Goal: Task Accomplishment & Management: Manage account settings

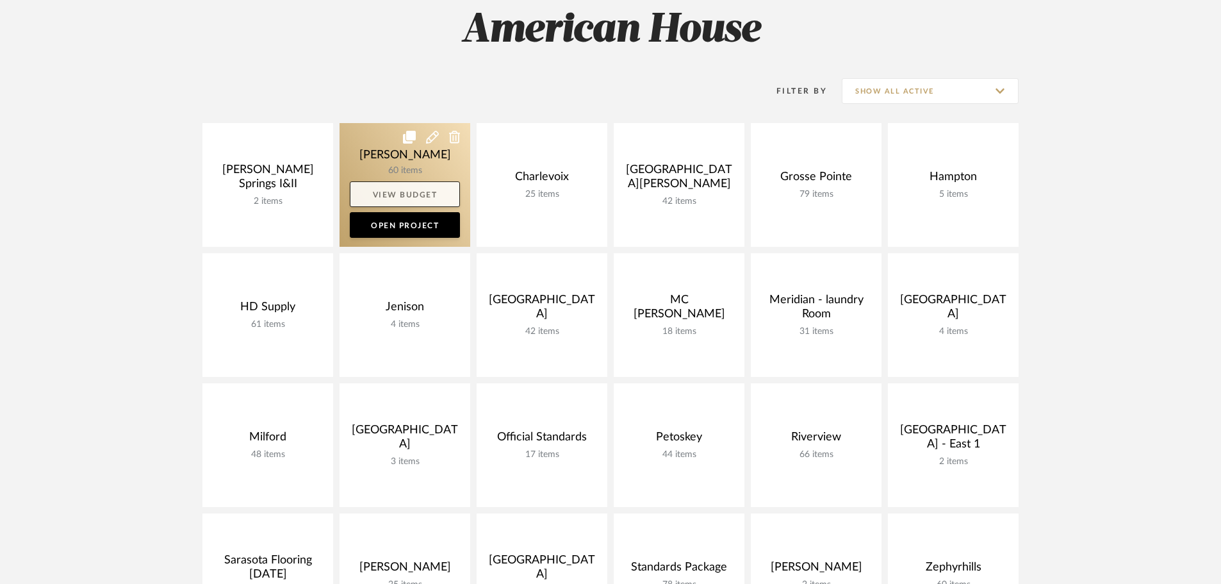
scroll to position [256, 0]
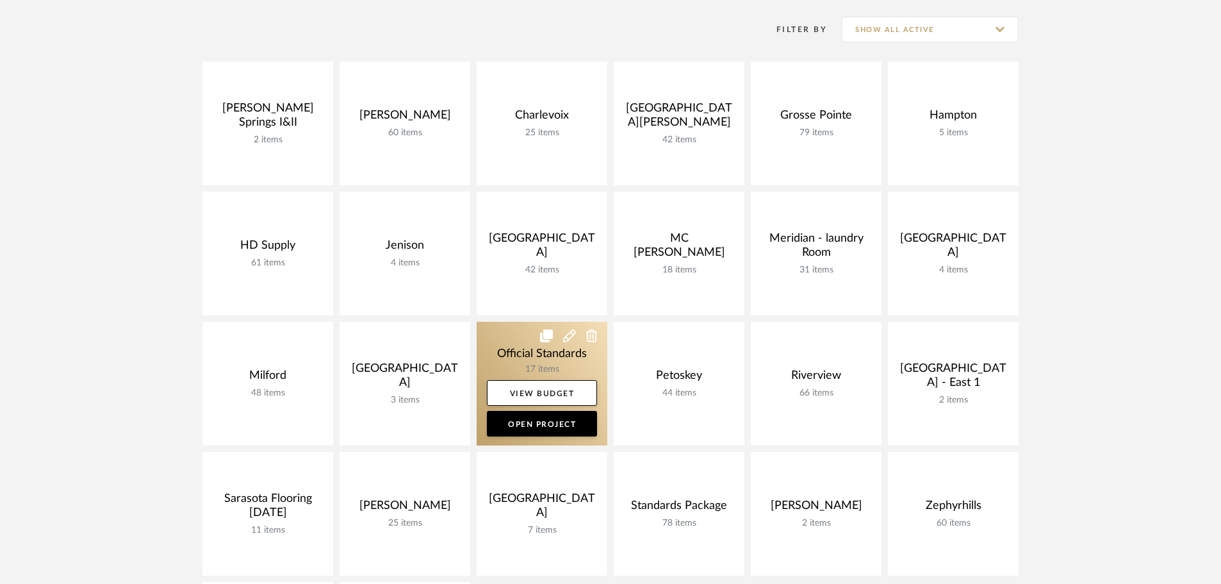
click at [500, 342] on link at bounding box center [542, 384] width 131 height 124
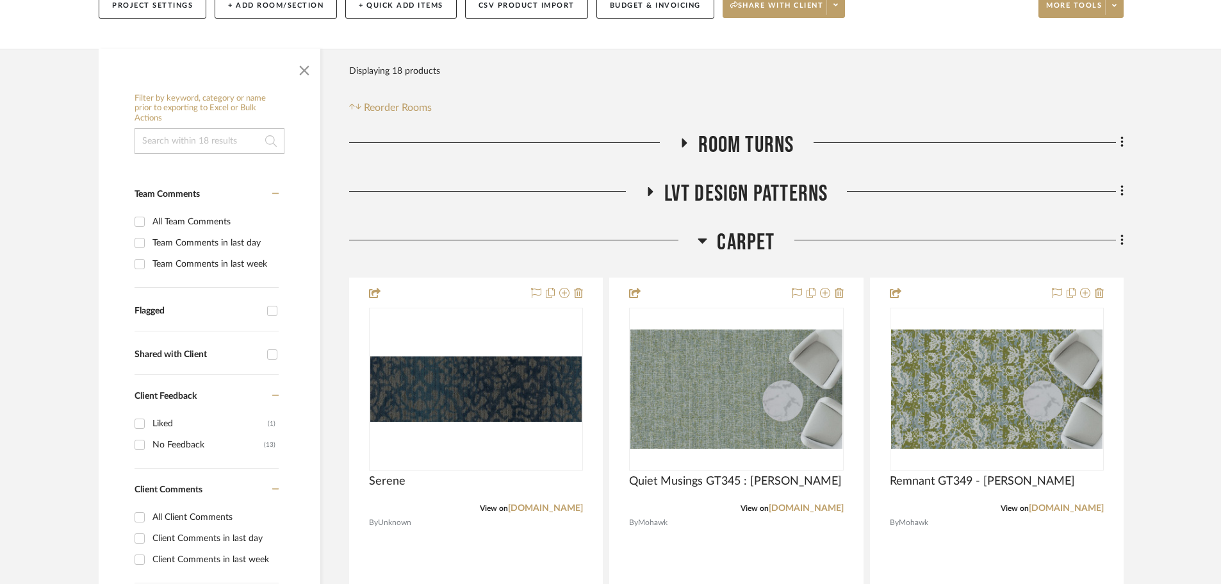
scroll to position [192, 0]
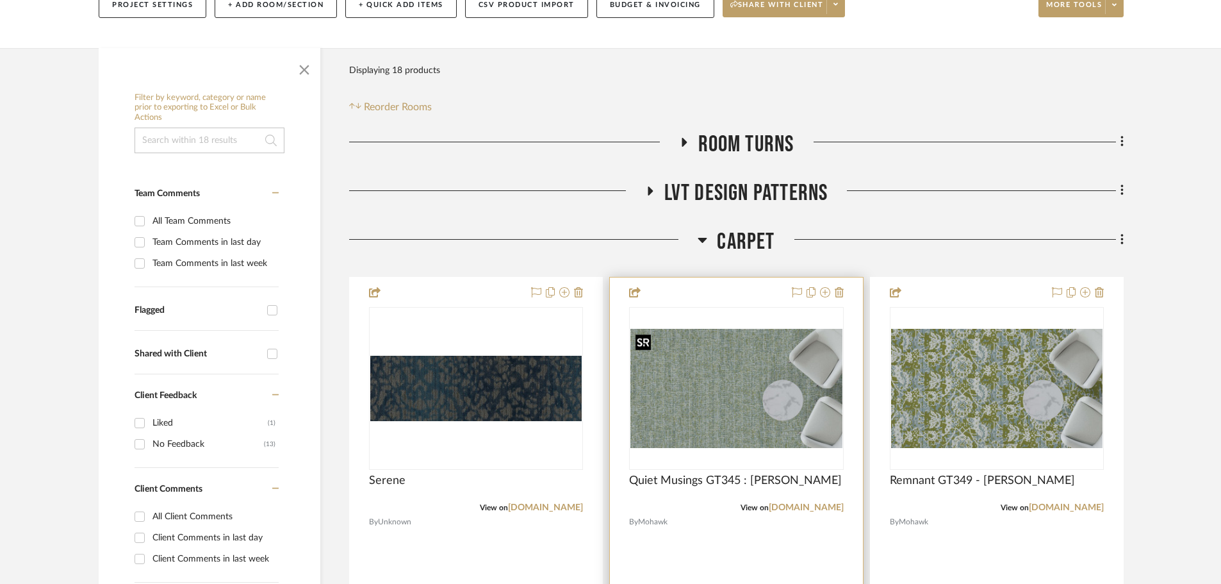
click at [719, 418] on img "0" at bounding box center [735, 388] width 211 height 119
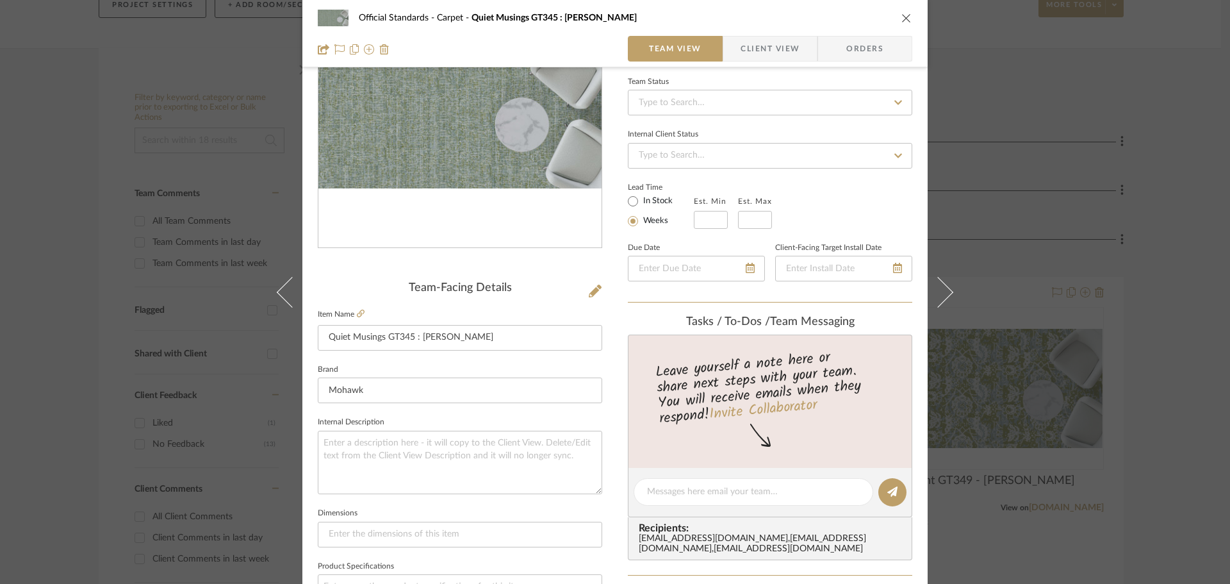
scroll to position [128, 0]
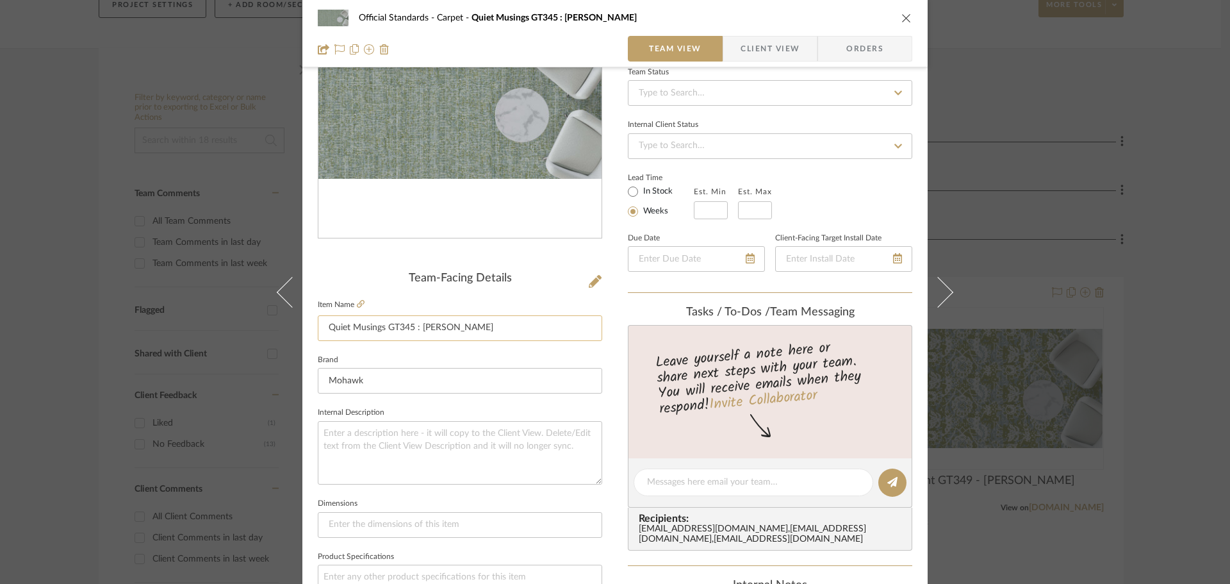
click at [395, 331] on input "Quiet Musings GT345 : Elizabeth" at bounding box center [460, 328] width 284 height 26
drag, startPoint x: 901, startPoint y: 19, endPoint x: 887, endPoint y: 24, distance: 15.0
click at [901, 19] on icon "close" at bounding box center [906, 18] width 10 height 10
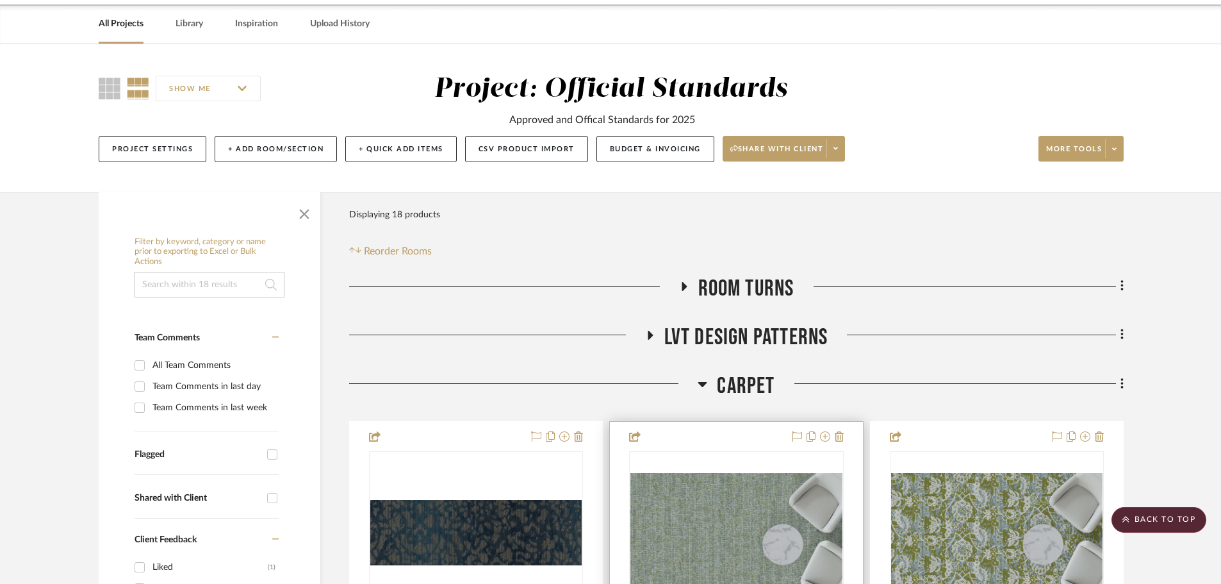
scroll to position [47, 0]
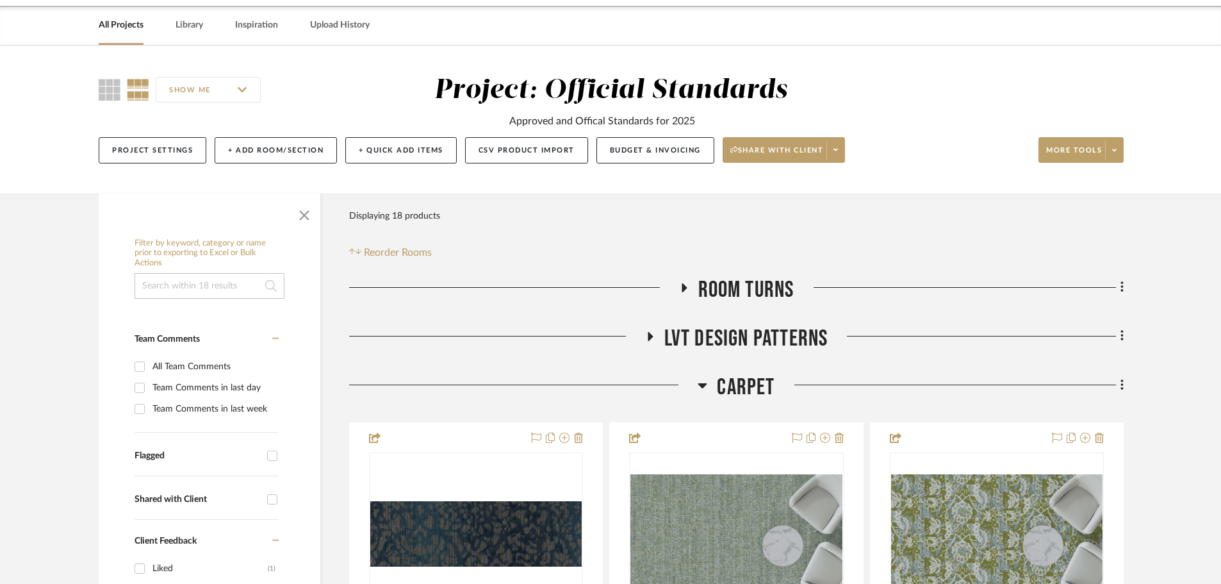
click at [646, 337] on icon at bounding box center [649, 336] width 15 height 10
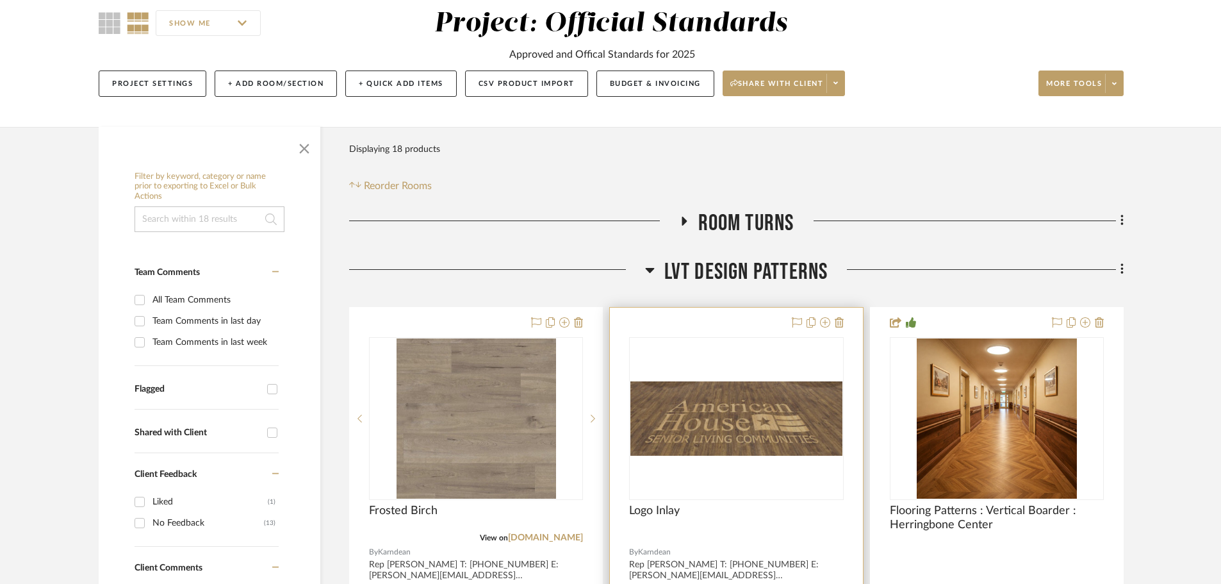
scroll to position [239, 0]
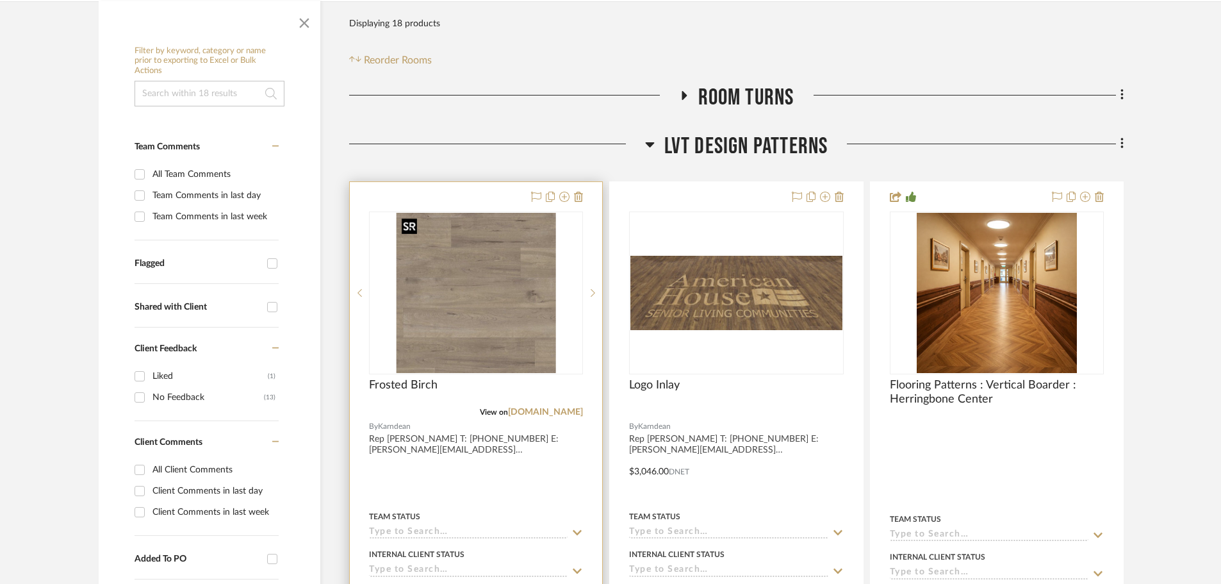
click at [0, 0] on img at bounding box center [0, 0] width 0 height 0
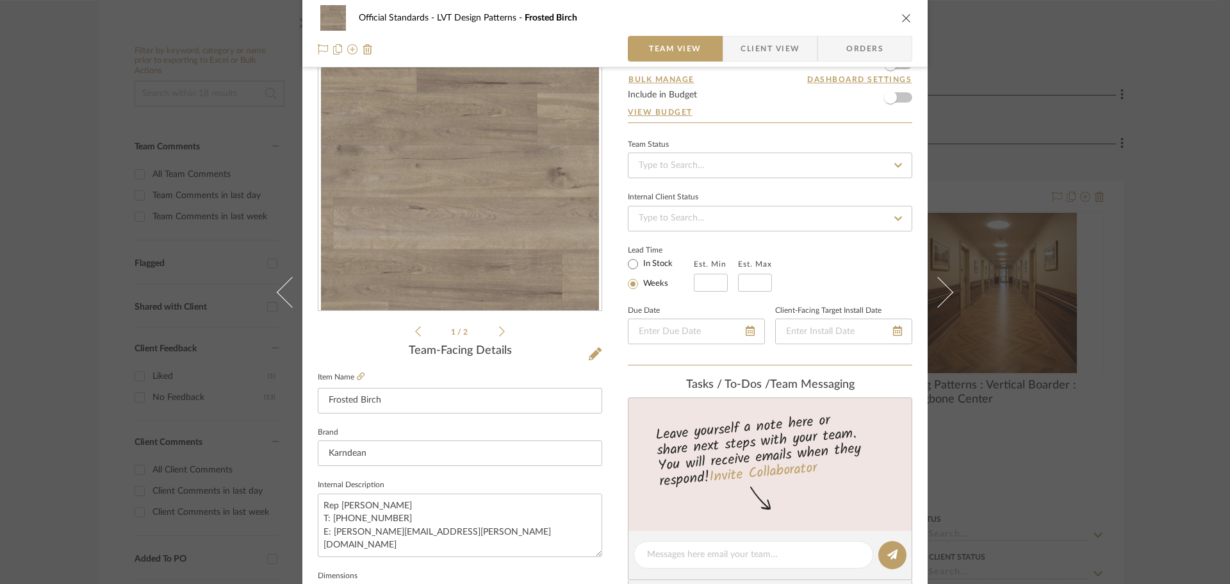
scroll to position [128, 0]
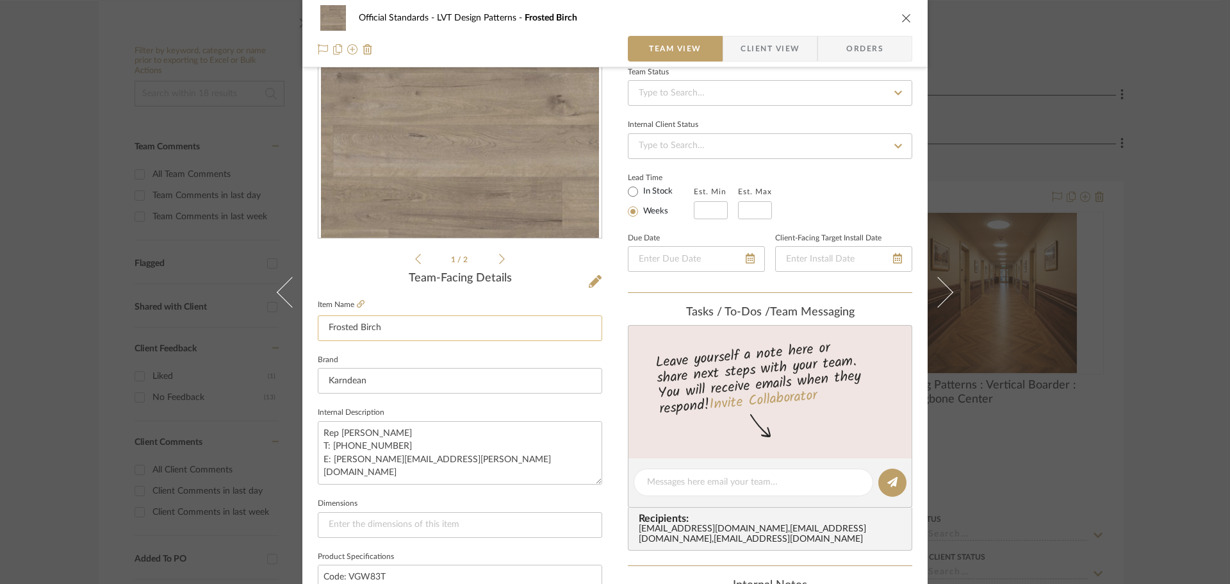
click at [386, 331] on input "Frosted Birch" at bounding box center [460, 328] width 284 height 26
click at [331, 328] on input "Frosted Birch" at bounding box center [460, 328] width 284 height 26
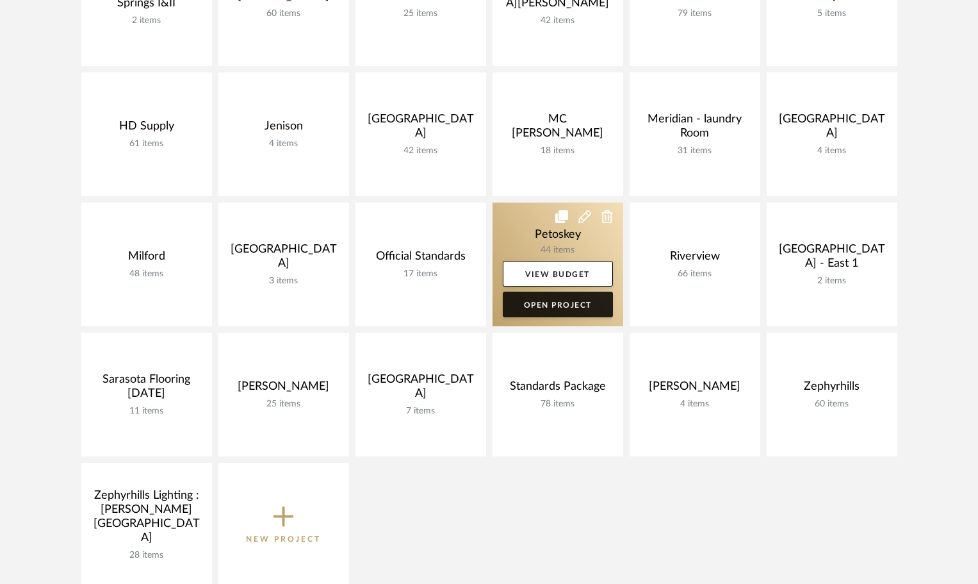
scroll to position [513, 0]
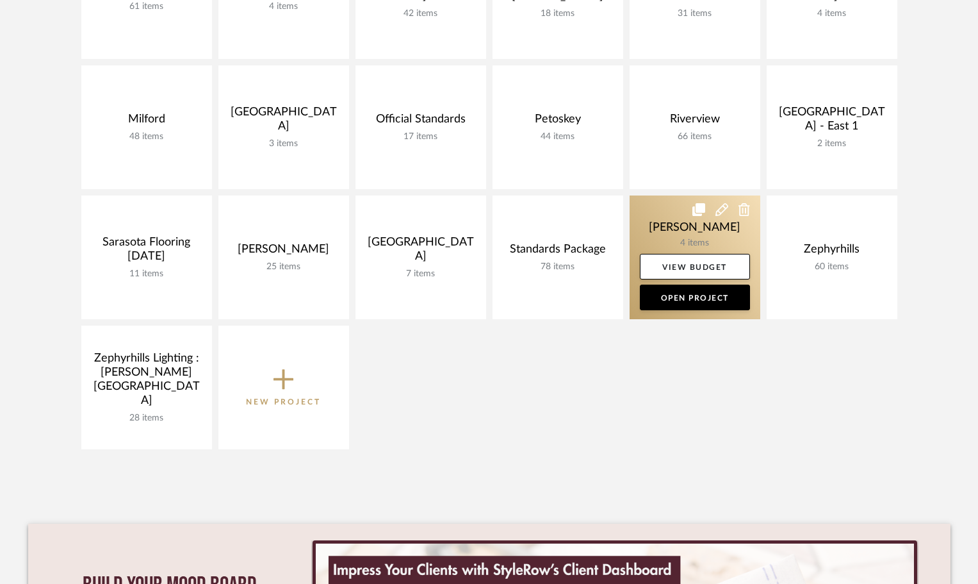
click at [686, 210] on link at bounding box center [695, 257] width 131 height 124
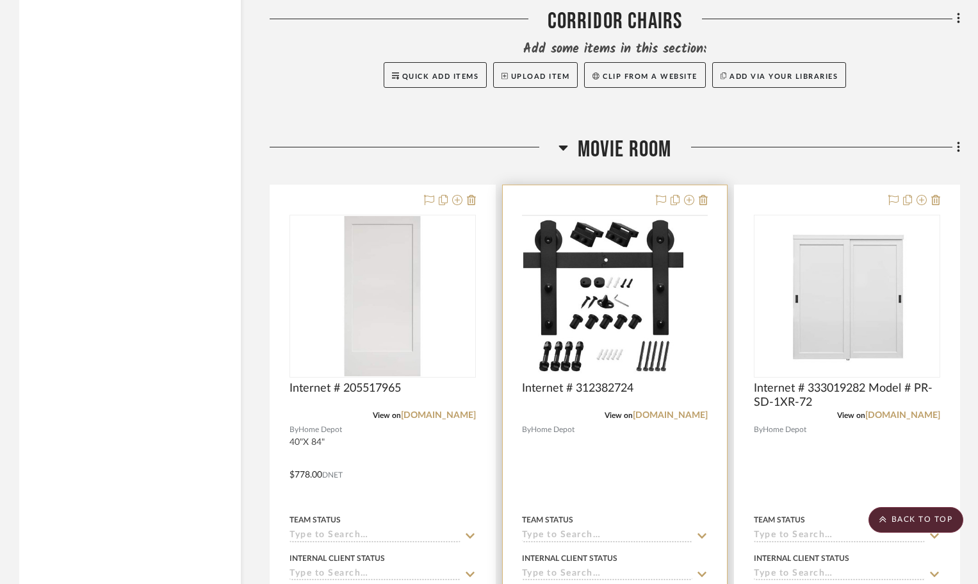
scroll to position [1552, 0]
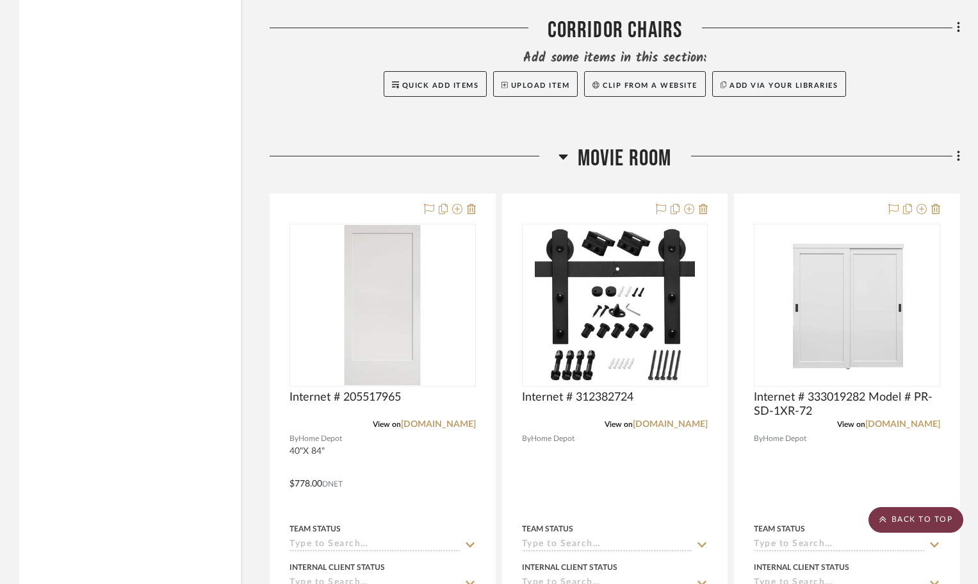
click at [904, 518] on scroll-to-top-button "BACK TO TOP" at bounding box center [916, 520] width 95 height 26
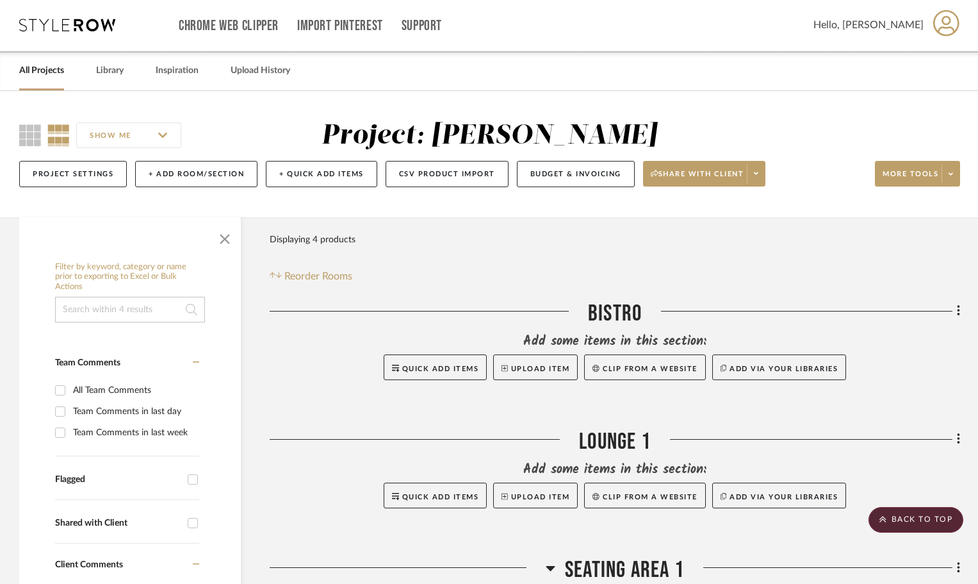
scroll to position [0, 0]
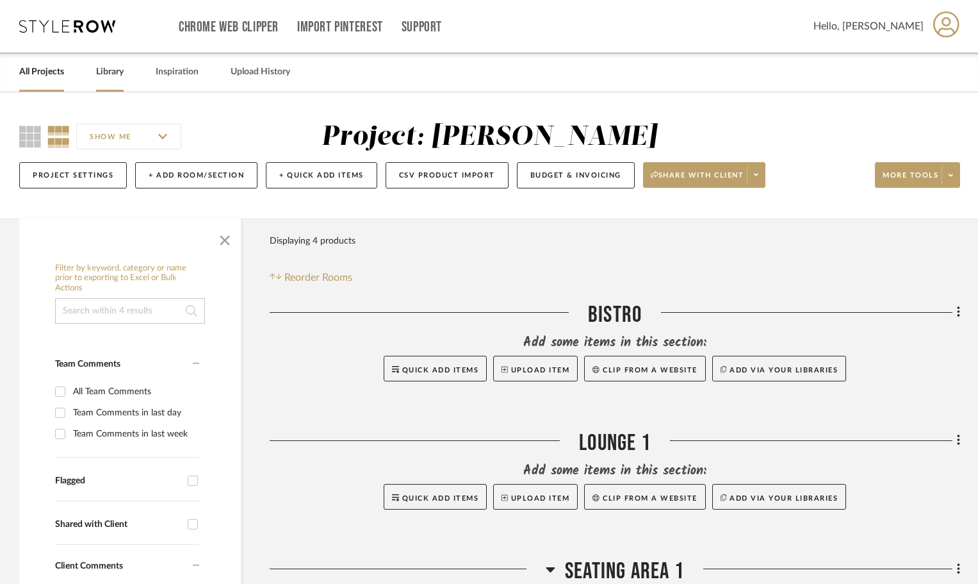
click at [108, 67] on link "Library" at bounding box center [110, 71] width 28 height 17
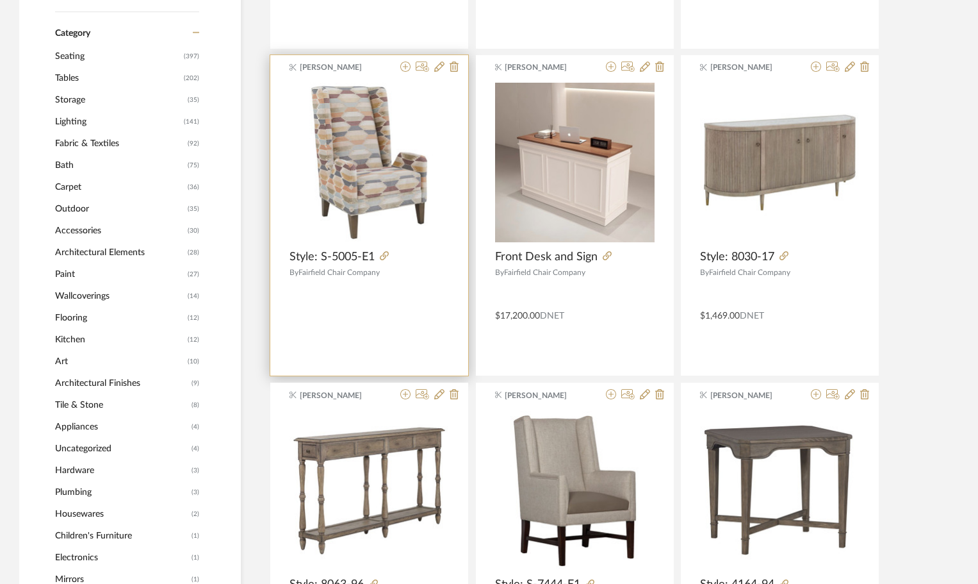
scroll to position [513, 0]
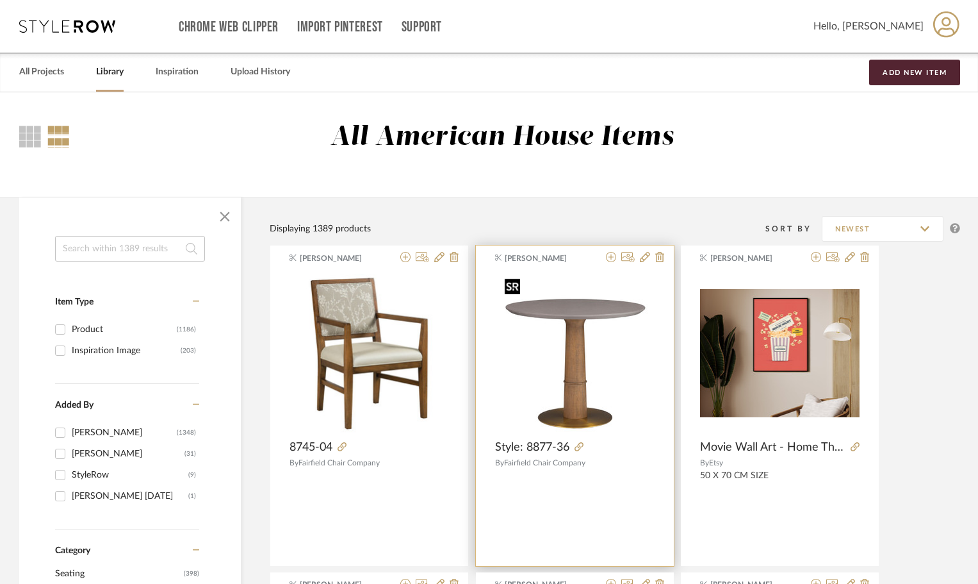
click at [0, 0] on img at bounding box center [0, 0] width 0 height 0
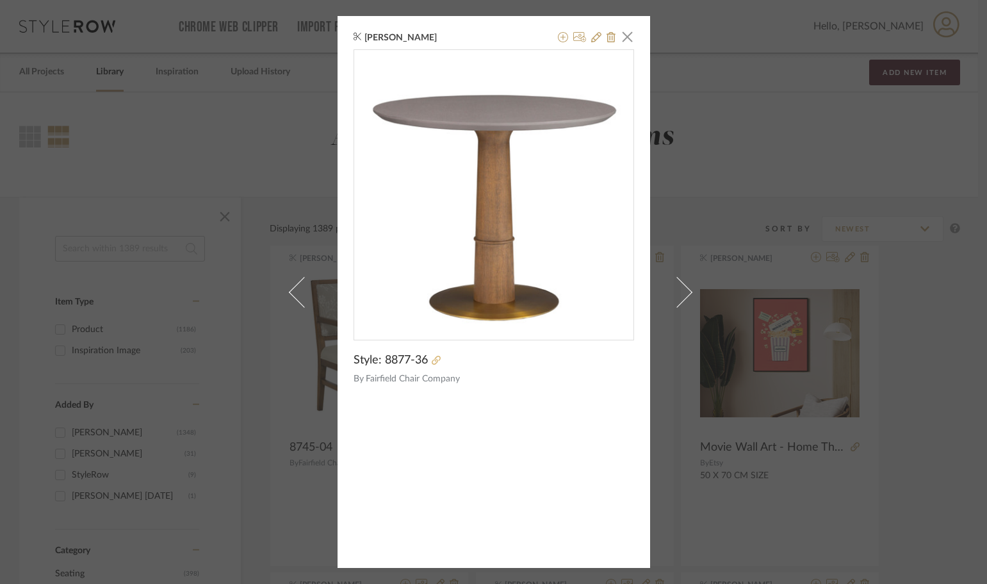
click at [432, 361] on icon at bounding box center [436, 360] width 9 height 9
click at [622, 32] on span "button" at bounding box center [628, 37] width 26 height 26
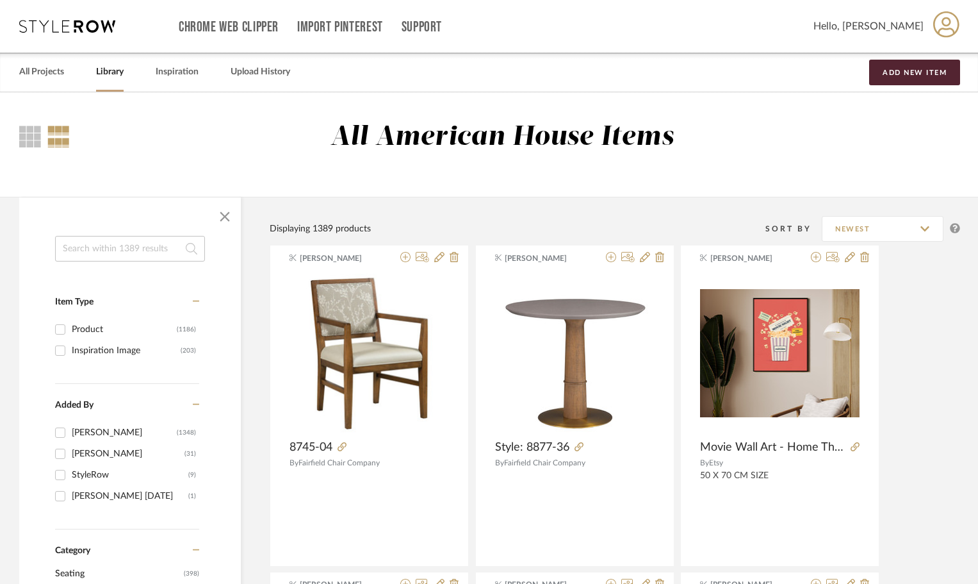
click at [121, 72] on link "Library" at bounding box center [110, 71] width 28 height 17
click at [19, 75] on div "All Projects Library Inspiration Upload History Add New Item" at bounding box center [489, 72] width 978 height 39
click at [22, 72] on link "All Projects" at bounding box center [41, 71] width 45 height 17
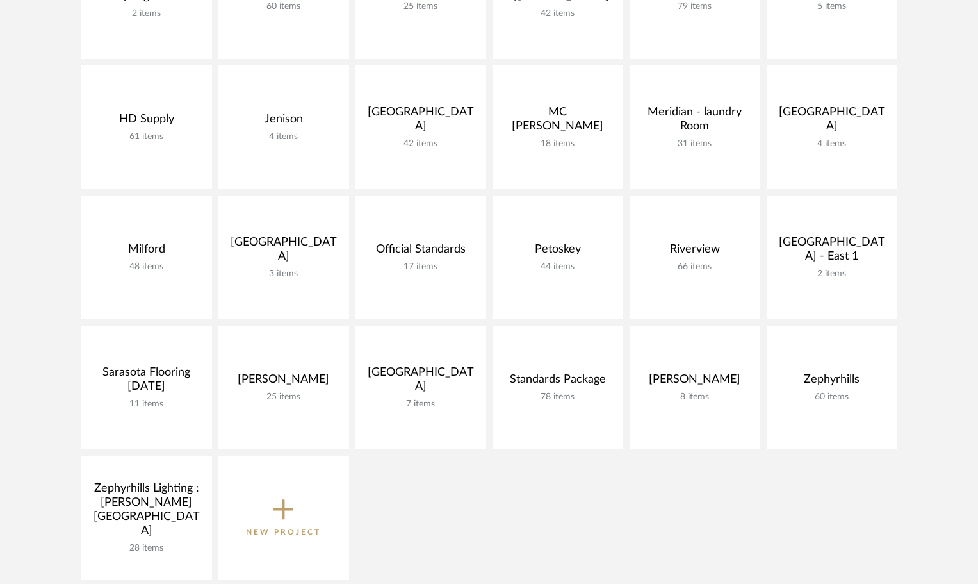
scroll to position [384, 0]
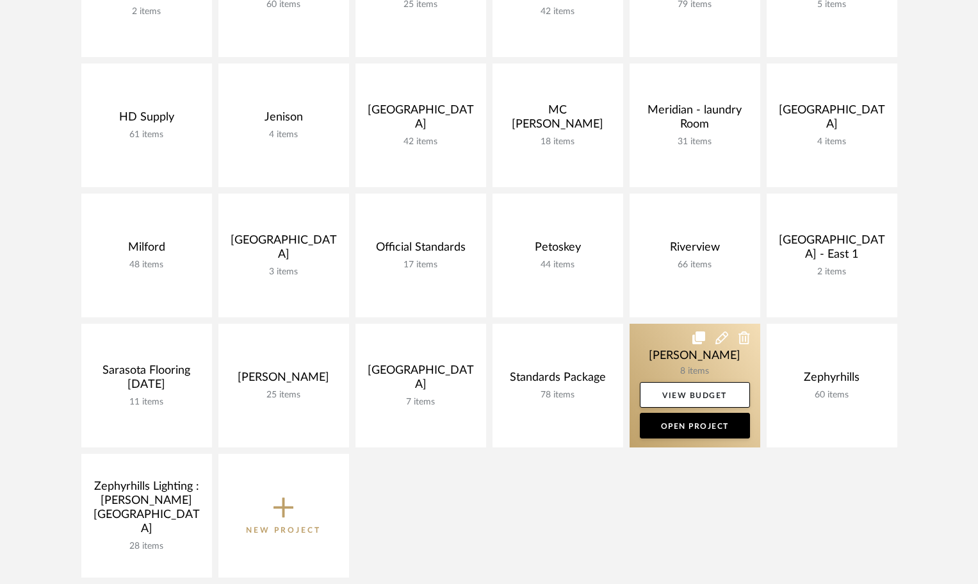
click at [646, 343] on link at bounding box center [695, 386] width 131 height 124
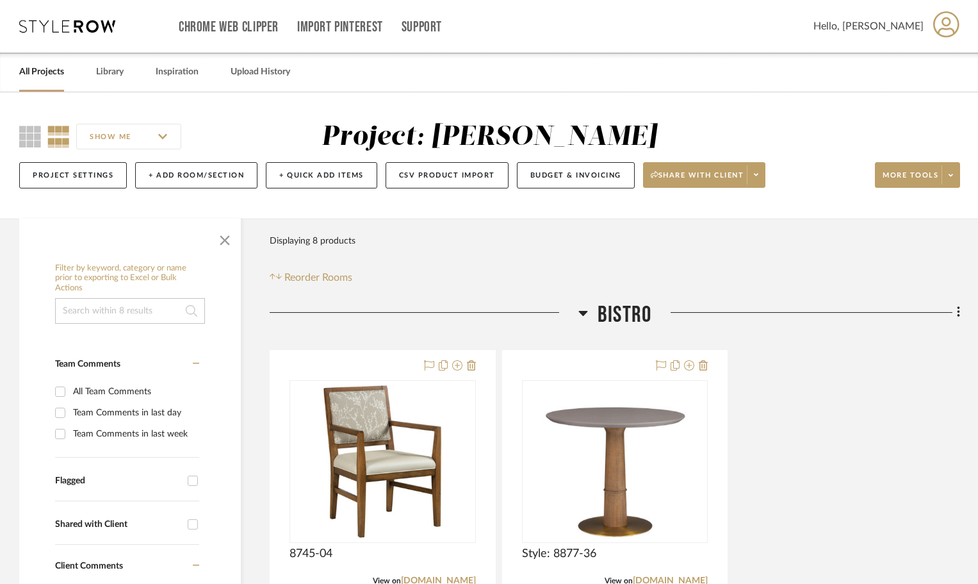
click at [218, 161] on div "Project Settings + Add Room/Section + Quick Add Items CSV Product Import Budget…" at bounding box center [489, 175] width 941 height 43
click at [222, 167] on button "+ Add Room/Section" at bounding box center [196, 175] width 122 height 26
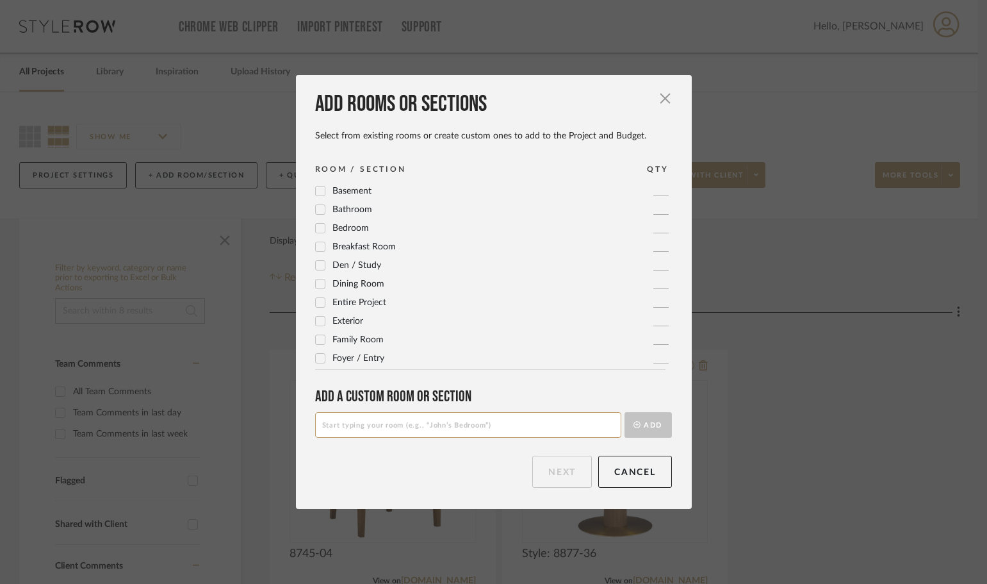
click at [470, 416] on input at bounding box center [468, 425] width 306 height 26
type input "Entryway"
click at [640, 409] on div "Add a Custom room or Section Entryway Add" at bounding box center [493, 412] width 357 height 50
click at [641, 419] on button "Add" at bounding box center [648, 425] width 47 height 26
click at [537, 473] on button "Next" at bounding box center [562, 472] width 60 height 32
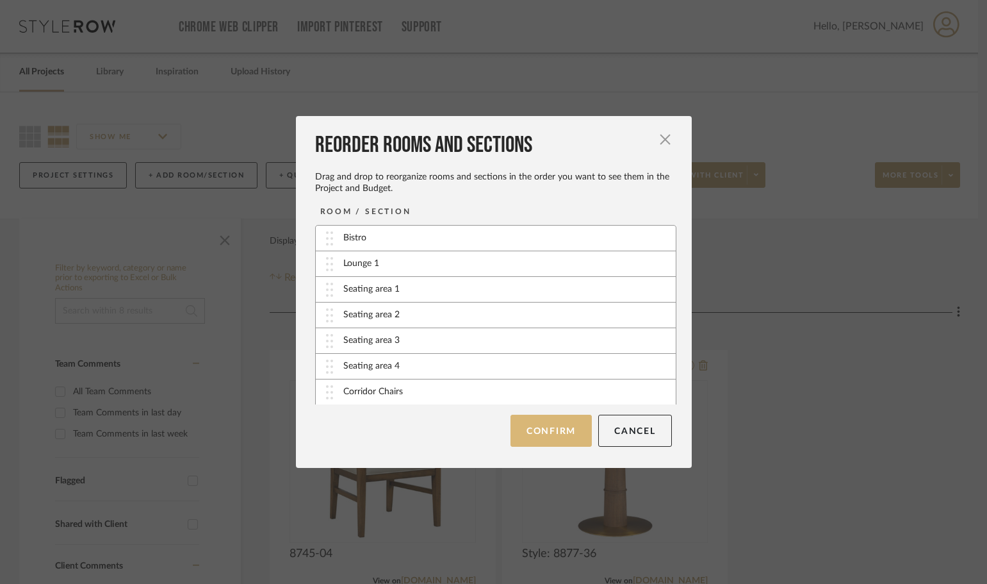
click at [545, 440] on button "Confirm" at bounding box center [551, 431] width 81 height 32
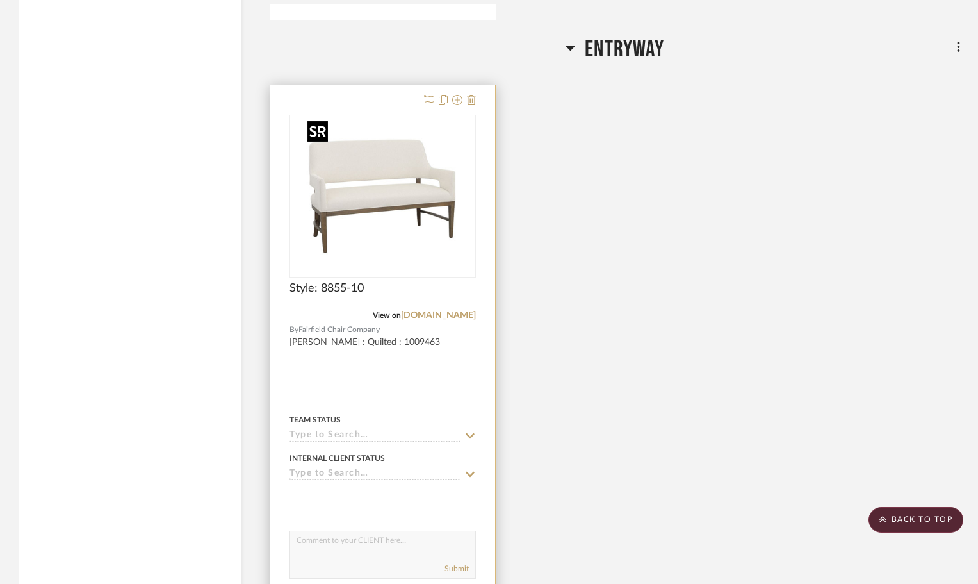
scroll to position [3396, 0]
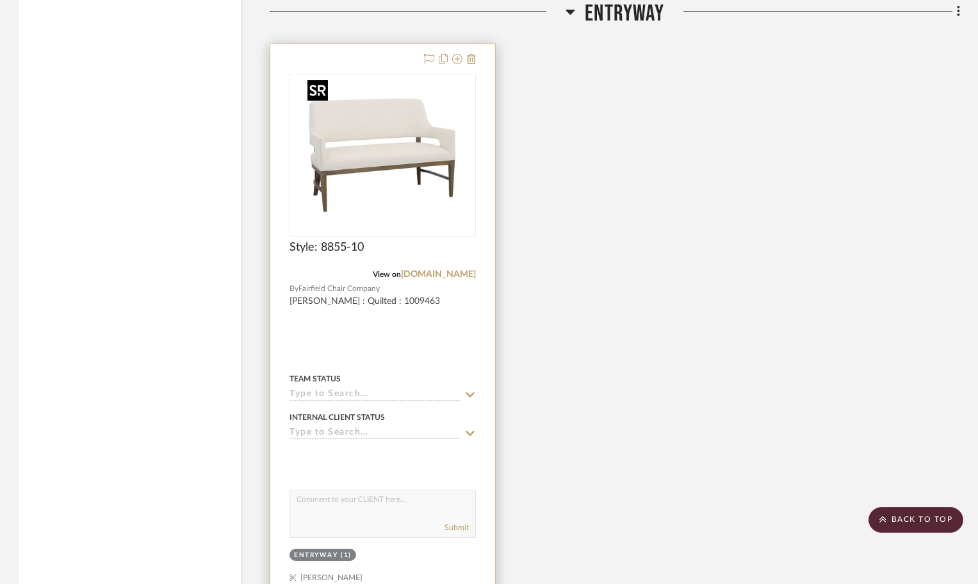
click at [409, 160] on img "0" at bounding box center [382, 155] width 160 height 160
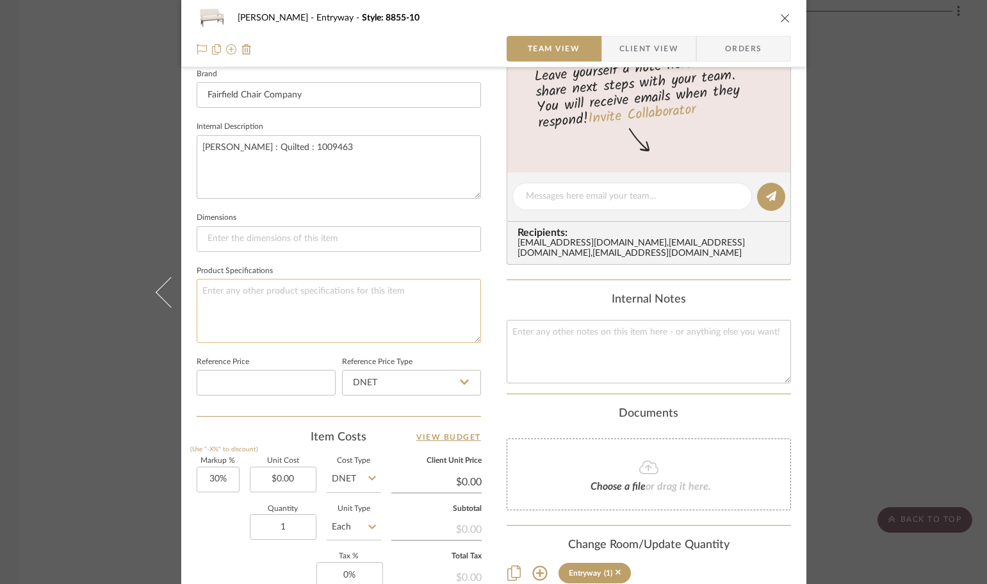
scroll to position [577, 0]
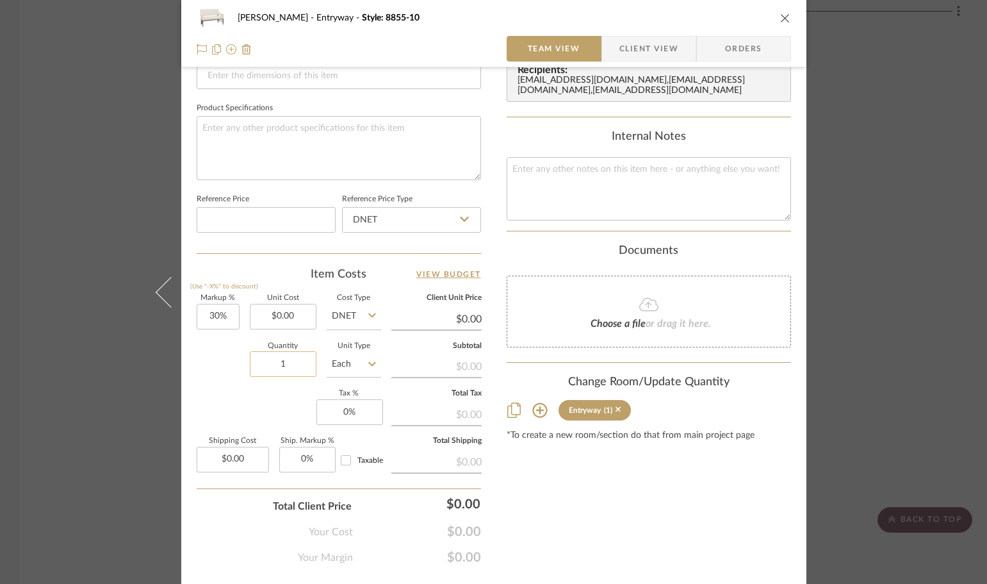
click at [288, 363] on input "1" at bounding box center [283, 364] width 67 height 26
type input "2"
click at [659, 523] on div "Content here copies to Client View - confirm visibility there. Show in Client D…" at bounding box center [649, 38] width 284 height 1055
click at [780, 12] on div "Taylor Entryway Style: 8855-10" at bounding box center [494, 18] width 595 height 26
click at [786, 19] on button "close" at bounding box center [786, 18] width 12 height 12
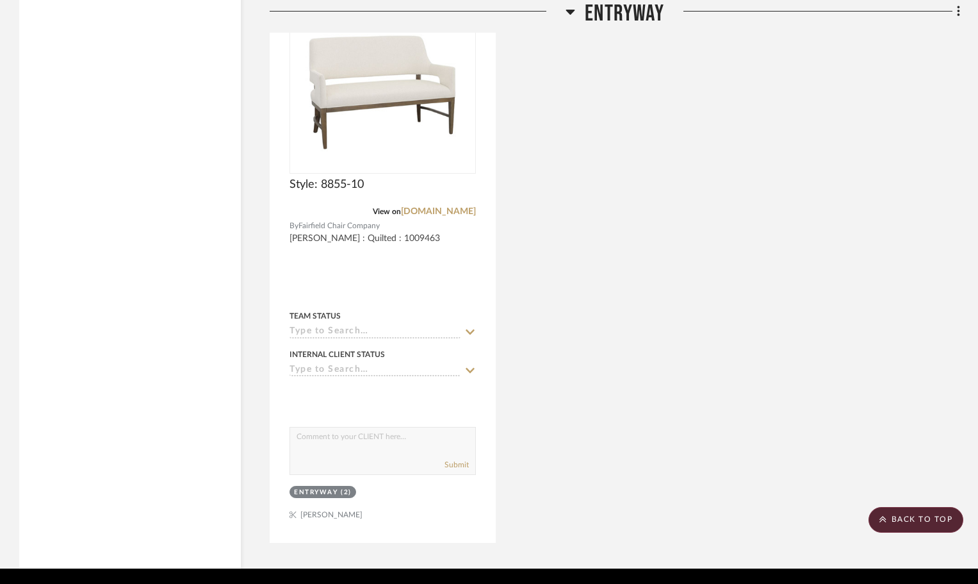
scroll to position [3502, 0]
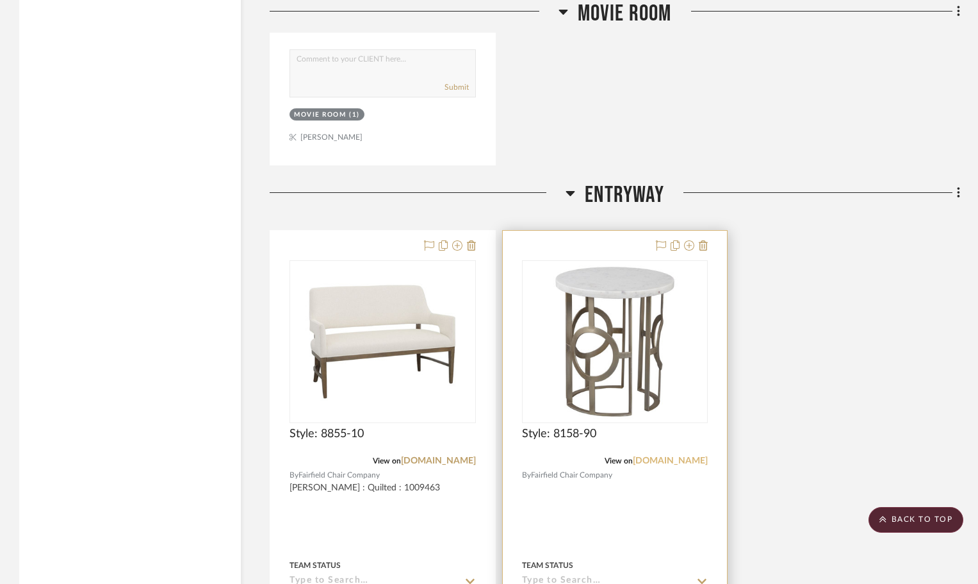
scroll to position [3182, 0]
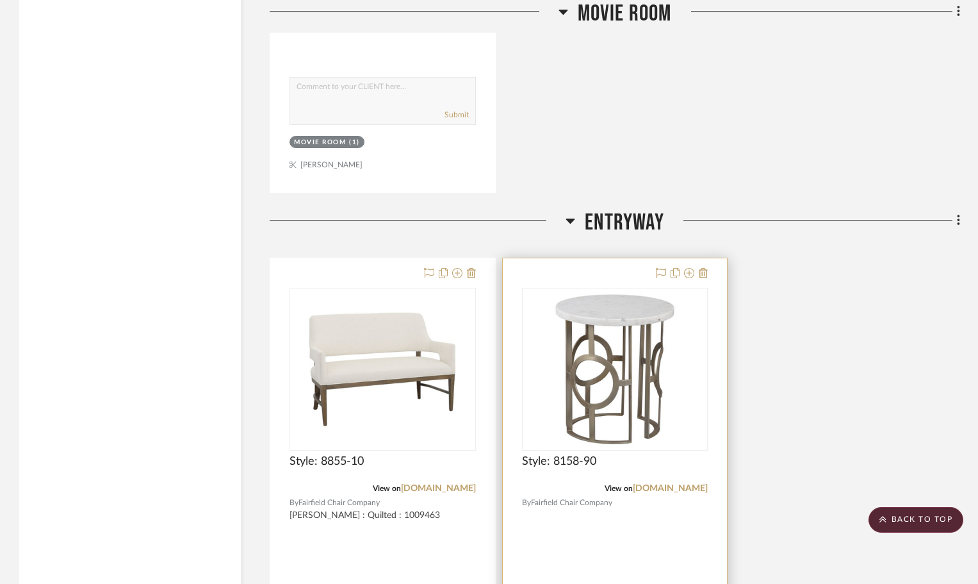
click at [604, 277] on div at bounding box center [615, 538] width 225 height 561
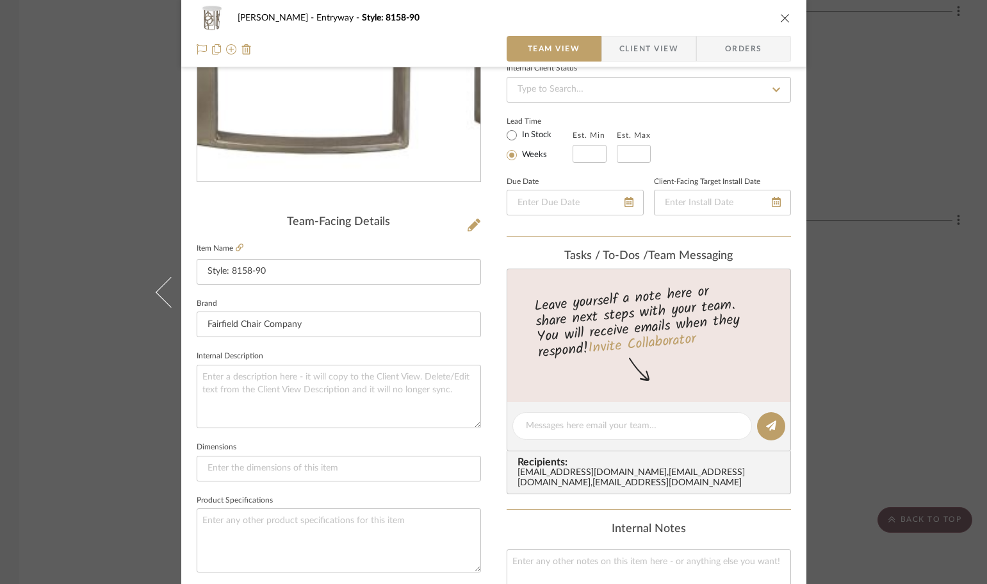
scroll to position [448, 0]
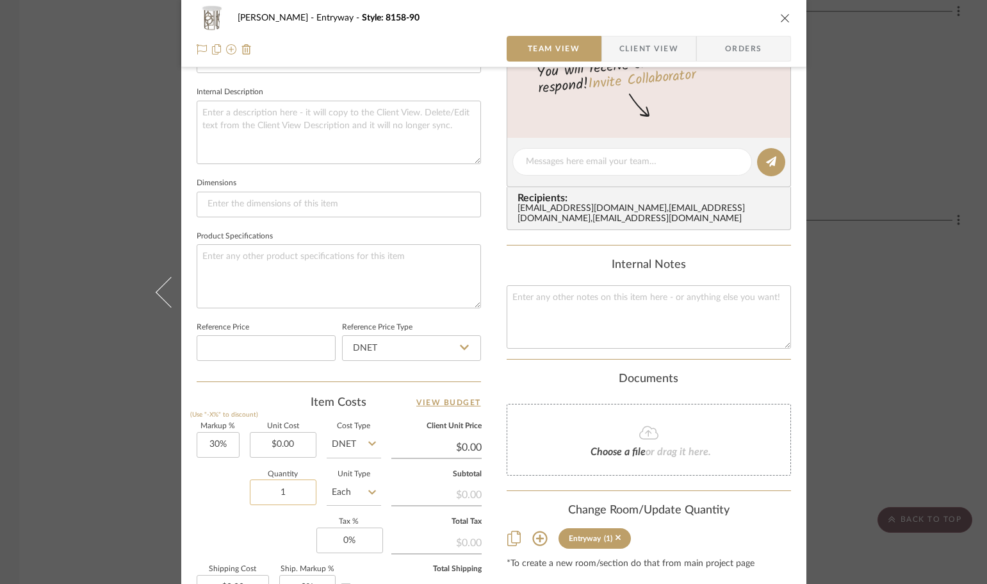
click at [286, 487] on input "1" at bounding box center [283, 492] width 67 height 26
type input "2"
click at [132, 451] on div "[PERSON_NAME] Entryway Style: 8158-90 Team View Client View Orders Team-Facing …" at bounding box center [493, 292] width 987 height 584
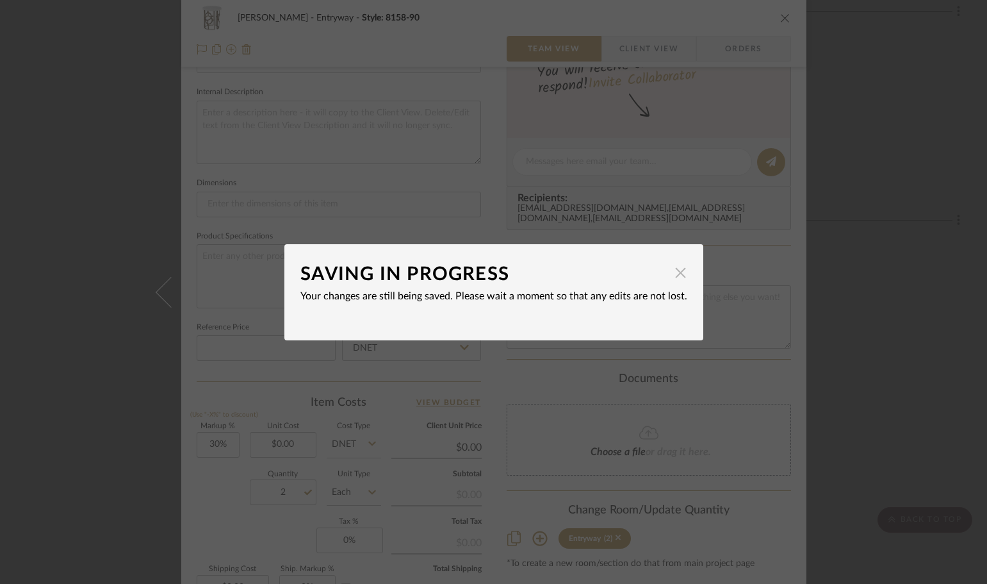
click at [673, 270] on span "button" at bounding box center [681, 273] width 26 height 26
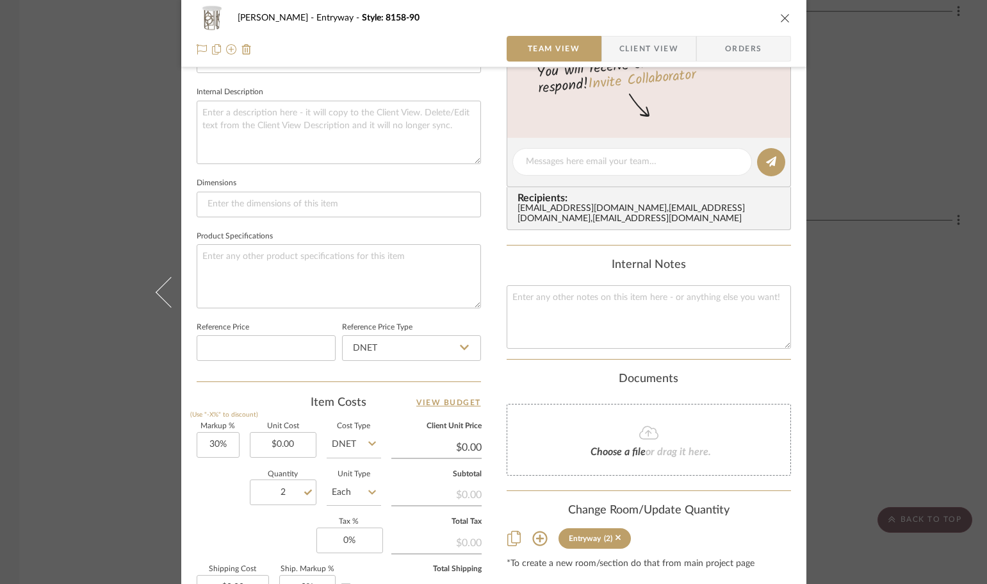
click at [708, 267] on div "Internal Notes" at bounding box center [649, 265] width 284 height 14
click at [780, 22] on icon "close" at bounding box center [785, 18] width 10 height 10
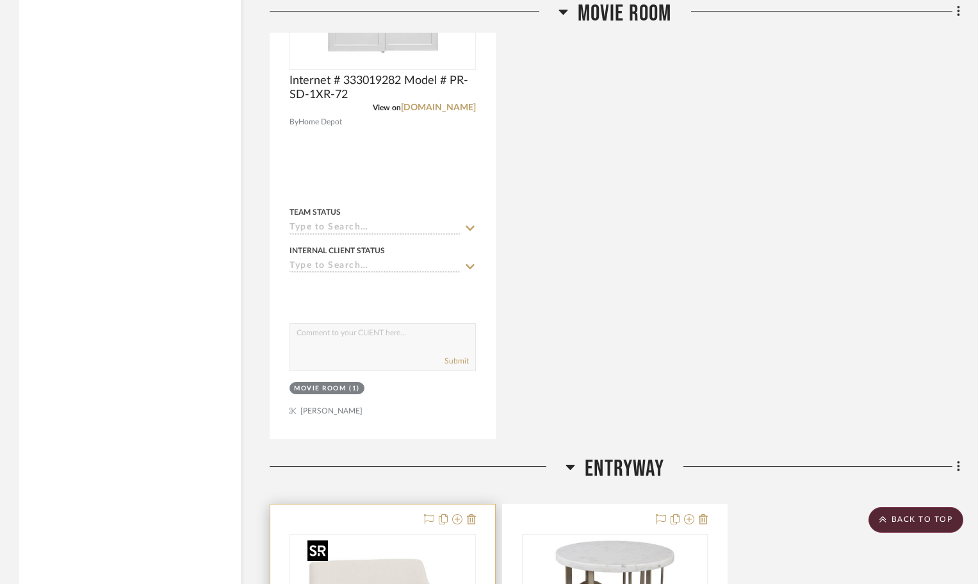
scroll to position [2925, 0]
